Goal: Task Accomplishment & Management: Manage account settings

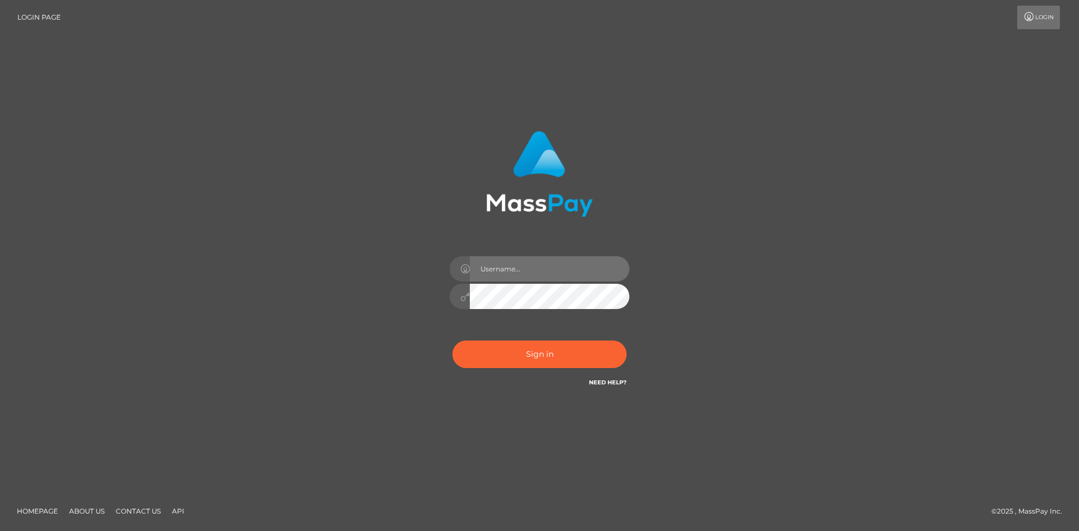
click at [498, 275] on input "text" at bounding box center [550, 268] width 160 height 25
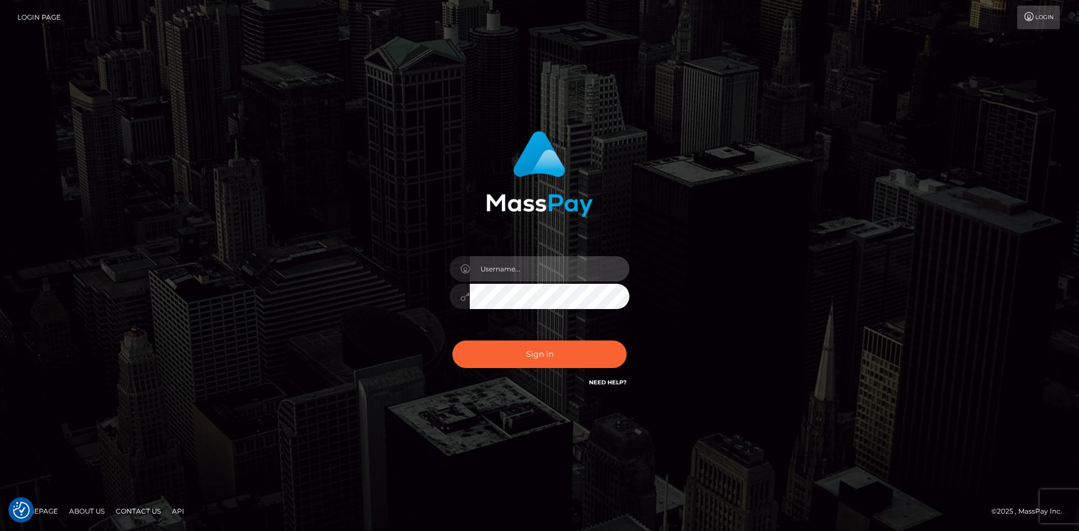
click at [499, 269] on input "text" at bounding box center [550, 268] width 160 height 25
type input "faisal_uplift"
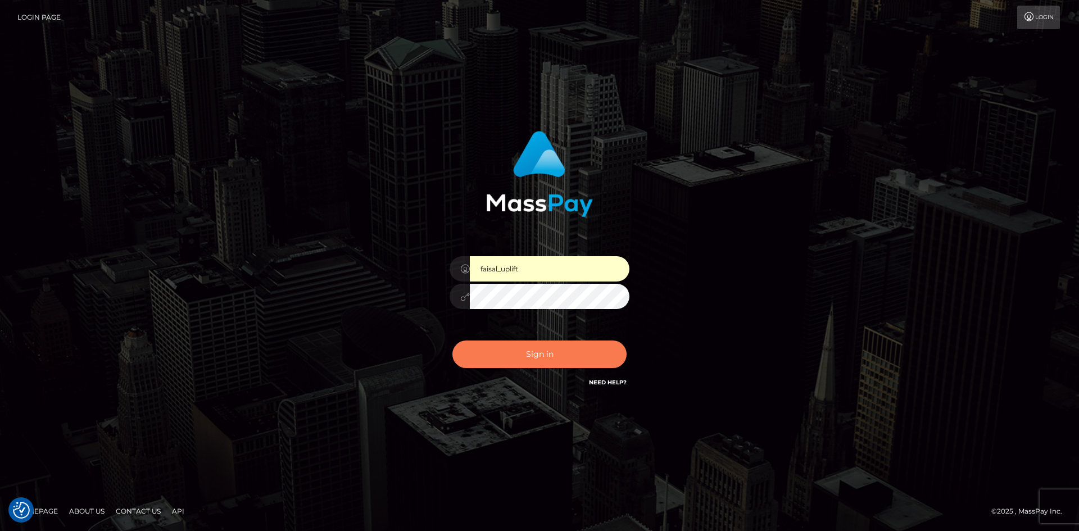
click at [545, 360] on button "Sign in" at bounding box center [539, 354] width 174 height 28
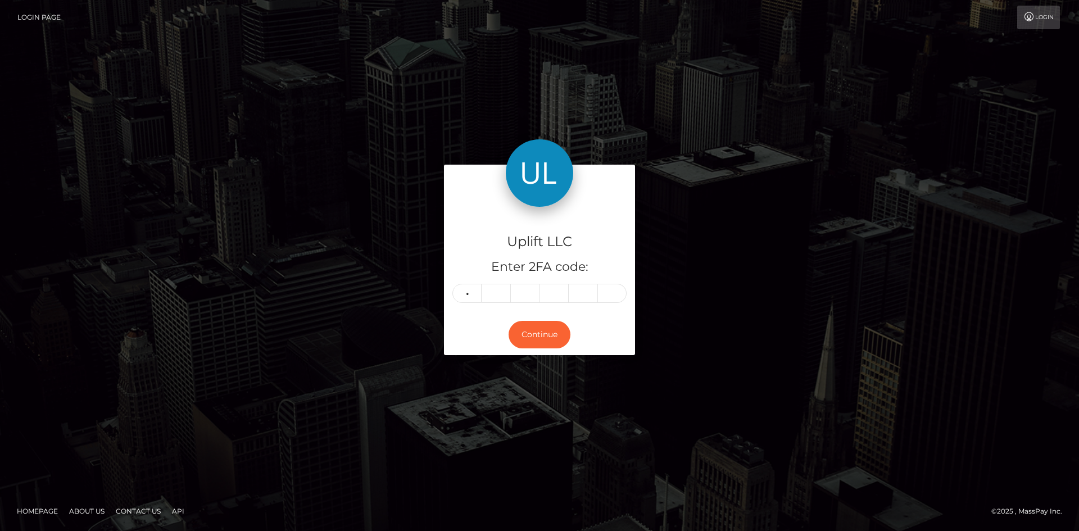
type input "5"
type input "6"
type input "2"
type input "3"
type input "4"
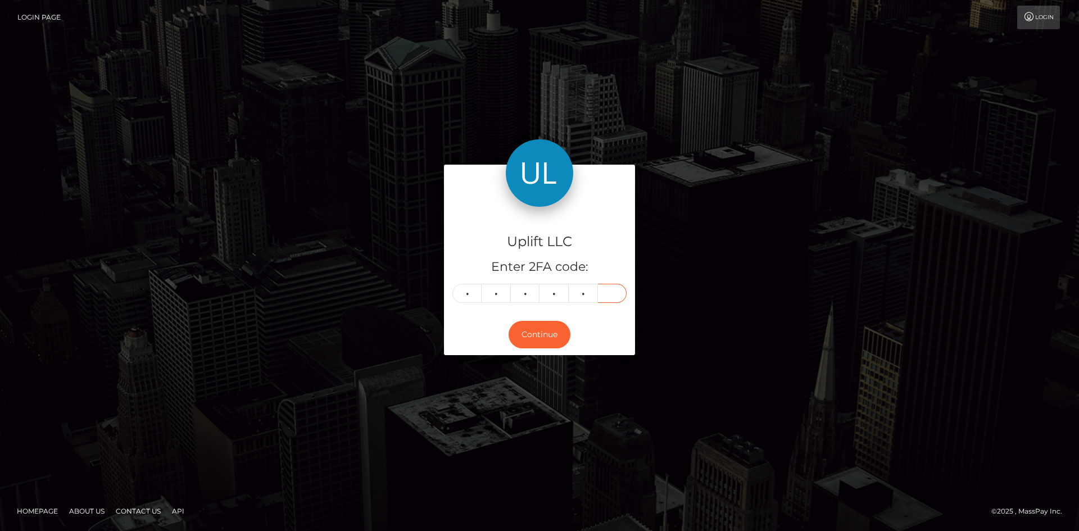
type input "7"
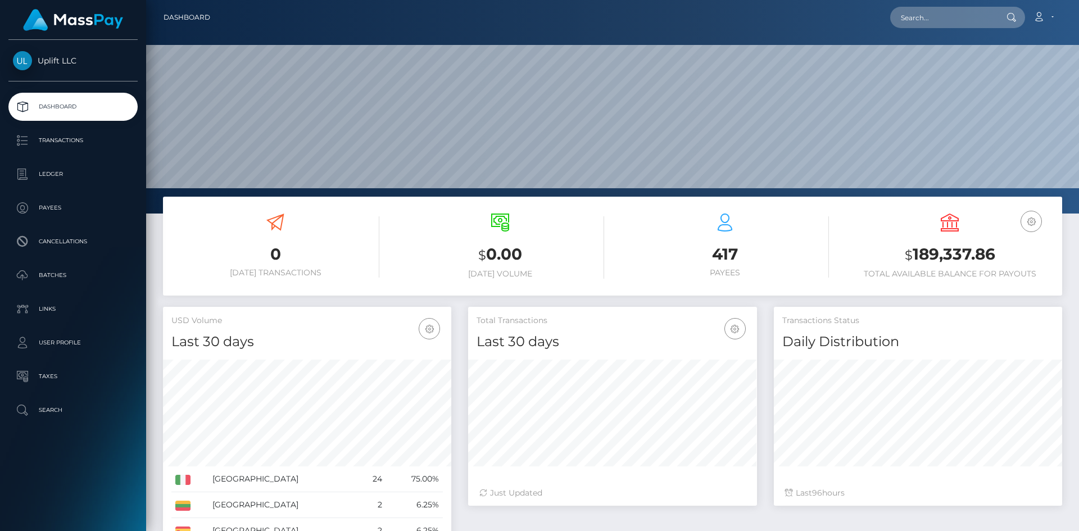
scroll to position [199, 289]
click at [65, 280] on p "Batches" at bounding box center [73, 275] width 120 height 17
